Goal: Check status

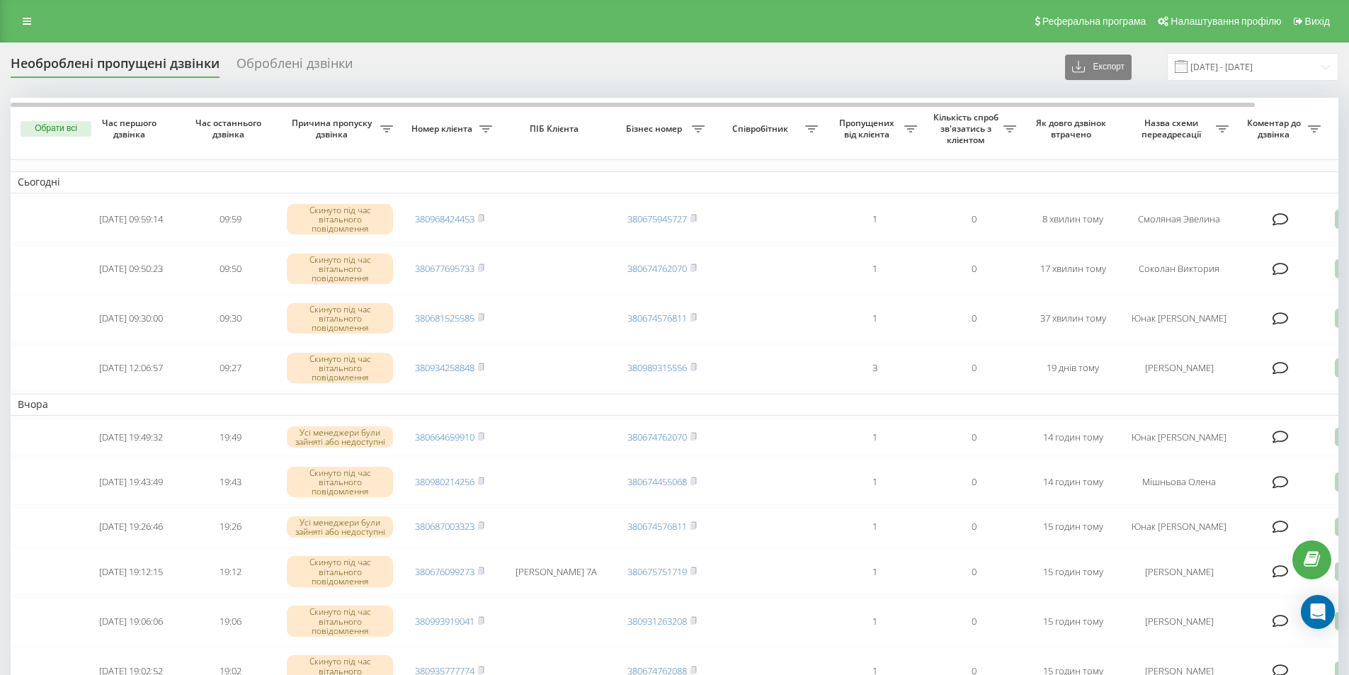
click at [471, 400] on td "Вчора" at bounding box center [719, 404] width 1416 height 21
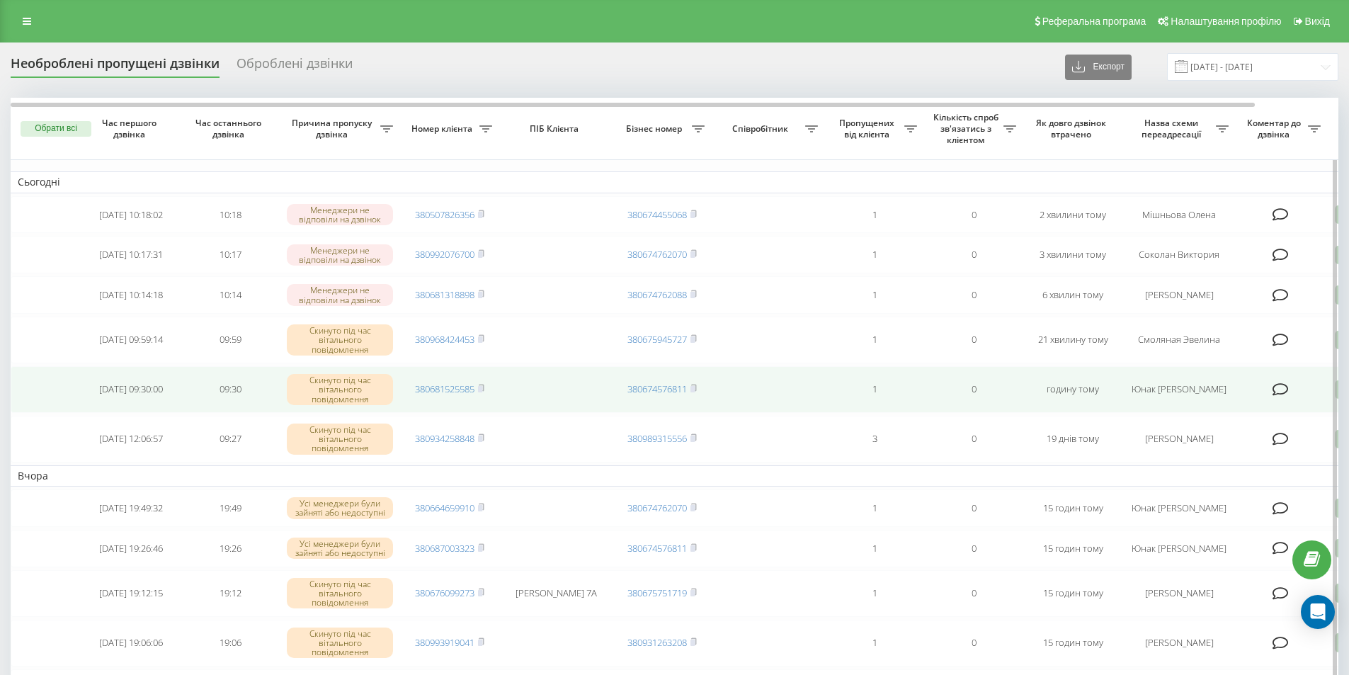
click at [467, 385] on td "380681525585" at bounding box center [449, 389] width 99 height 47
